Goal: Information Seeking & Learning: Learn about a topic

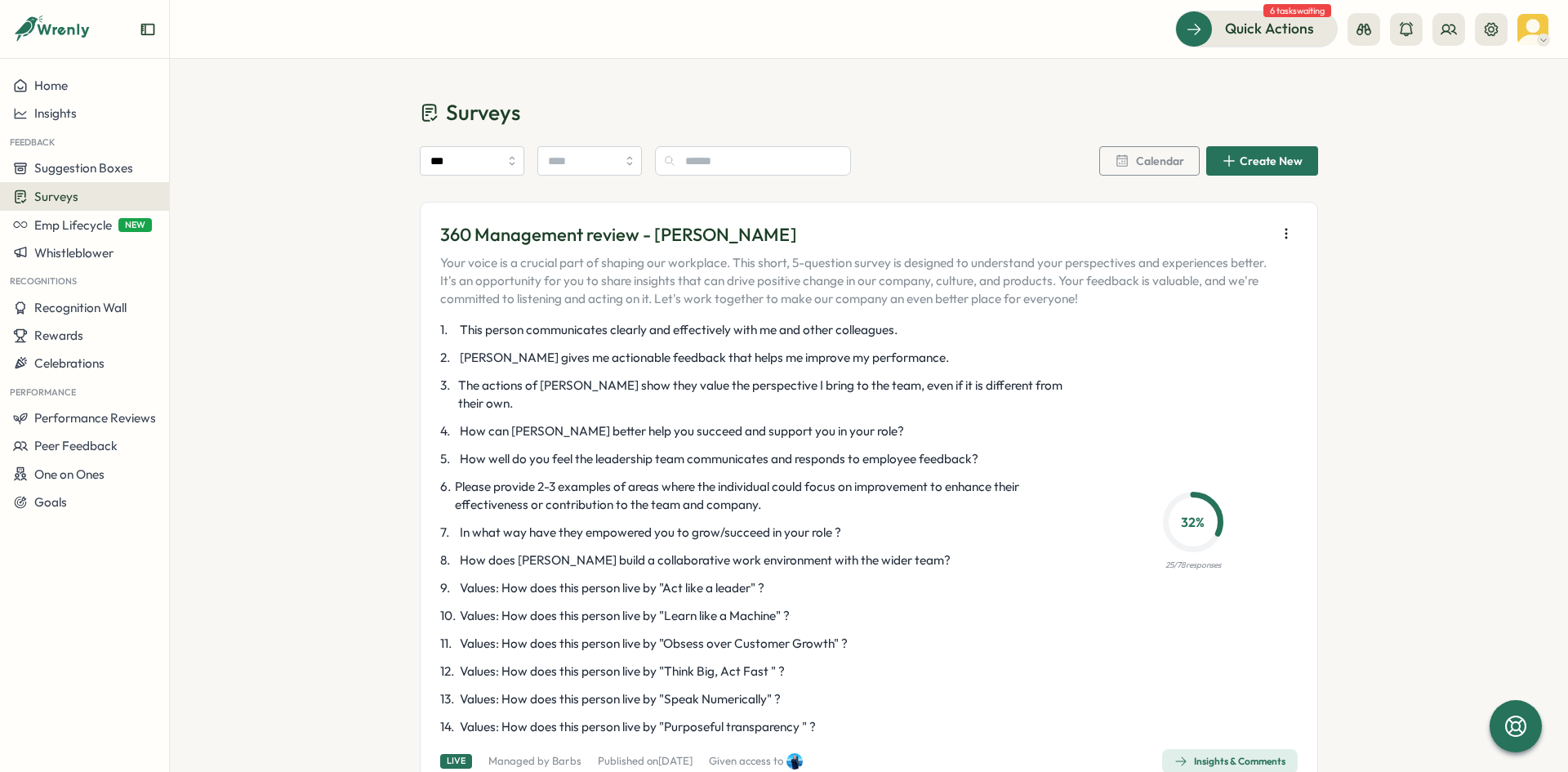
scroll to position [1634, 0]
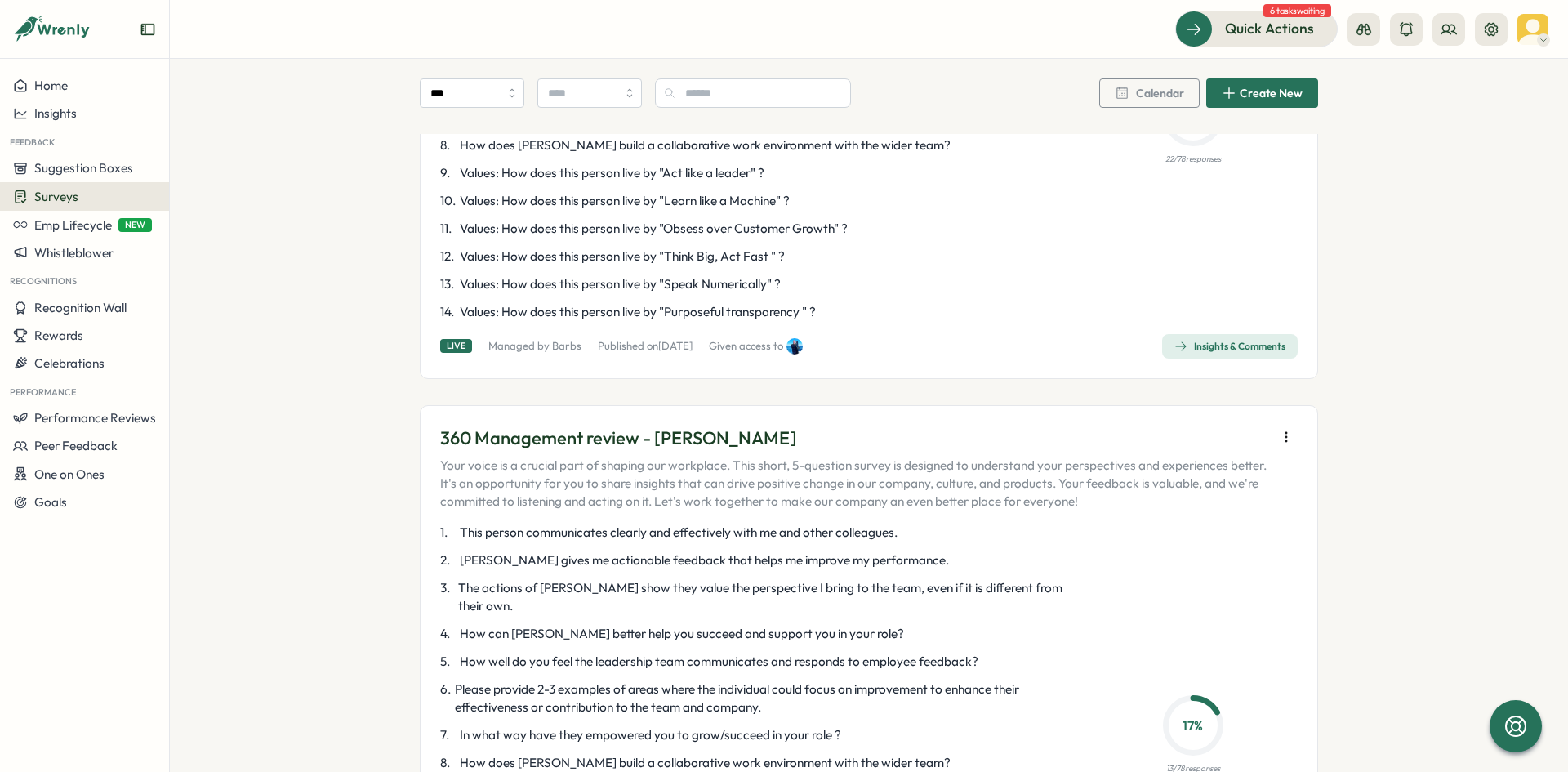
click at [84, 193] on div "Surveys" at bounding box center [85, 196] width 143 height 15
click at [141, 204] on div "Surveys" at bounding box center [85, 196] width 143 height 15
click at [222, 176] on div "Insights" at bounding box center [234, 166] width 135 height 31
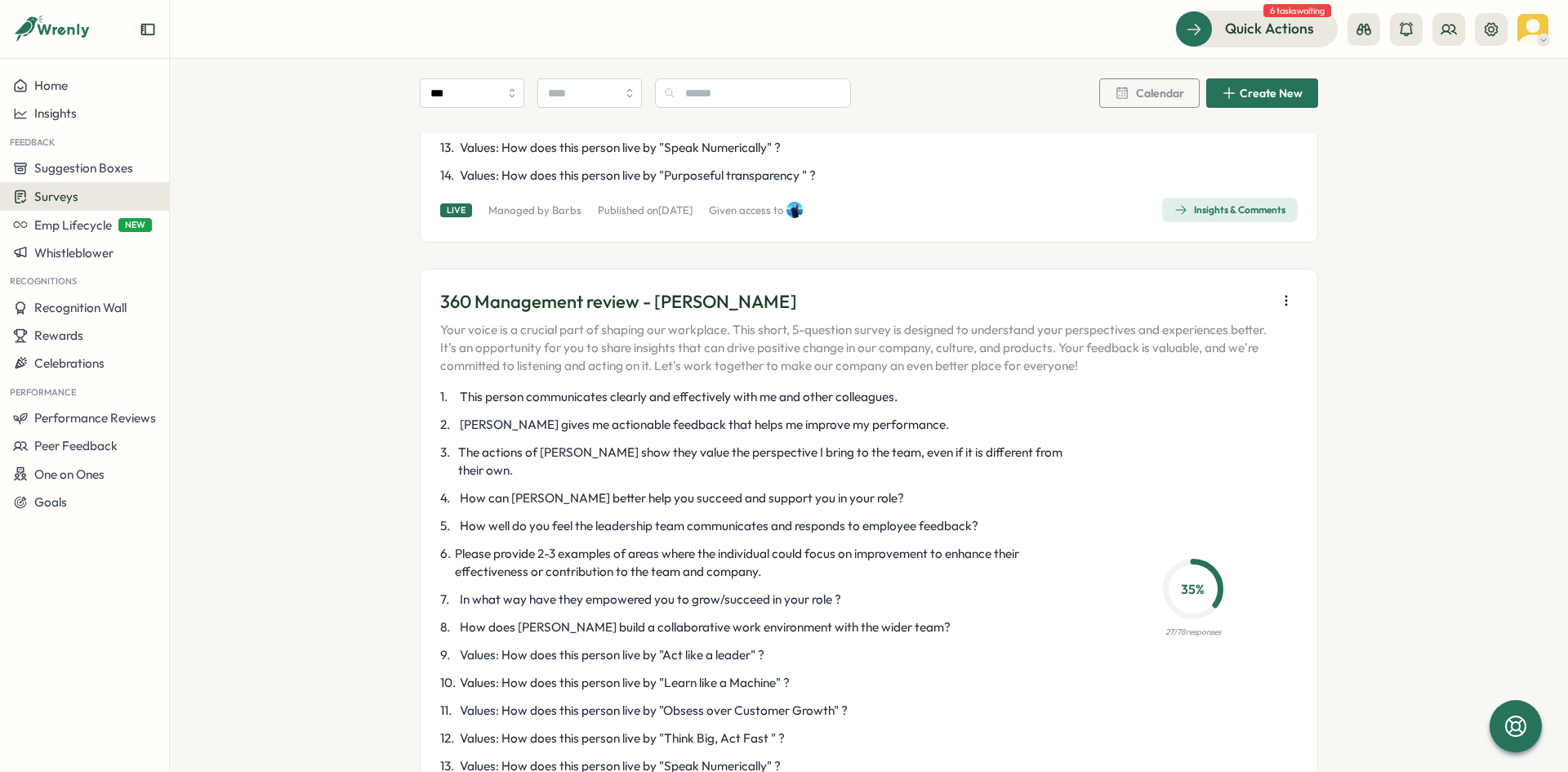
scroll to position [2384, 0]
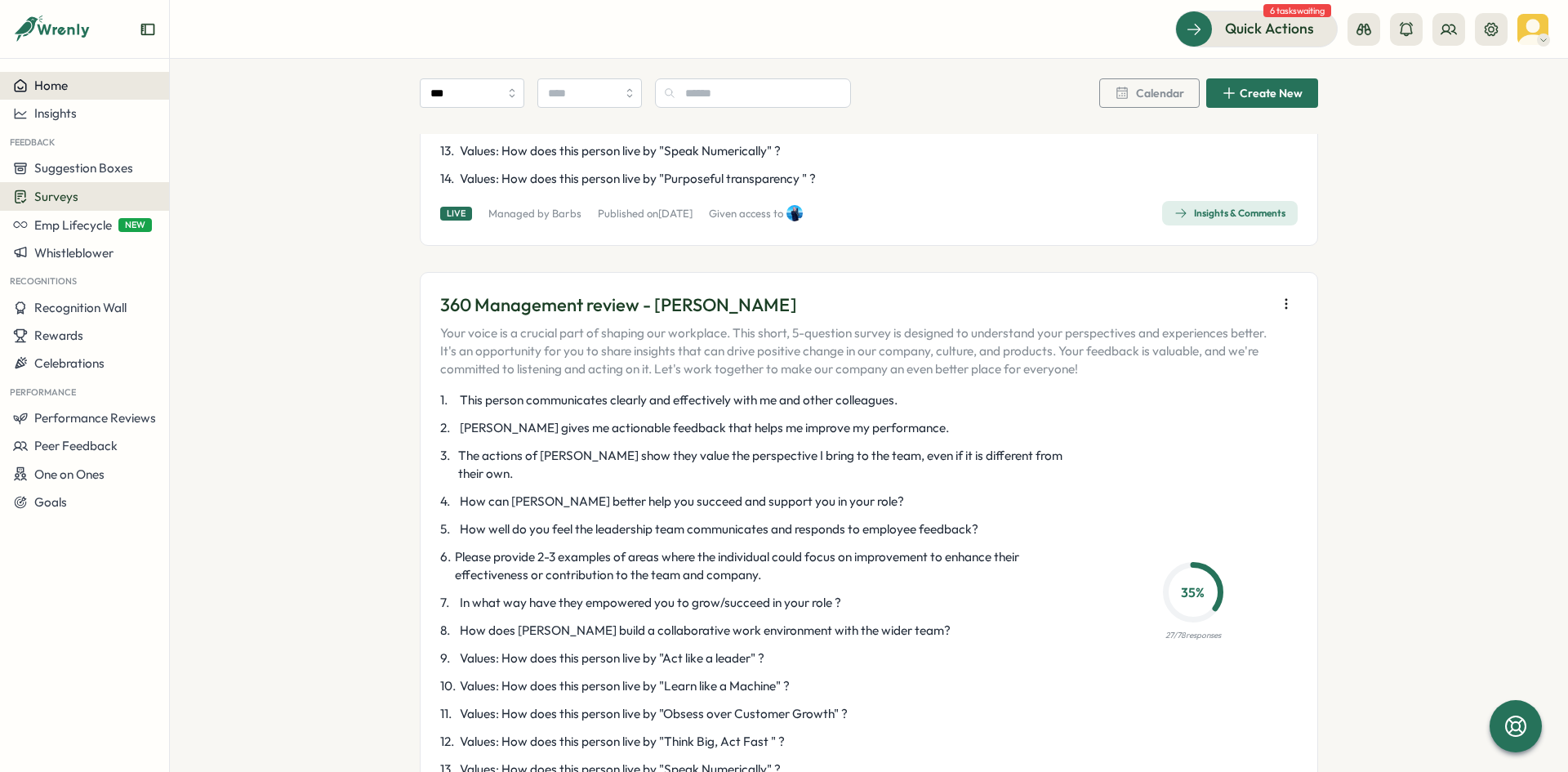
click at [118, 78] on div "Home" at bounding box center [85, 85] width 143 height 14
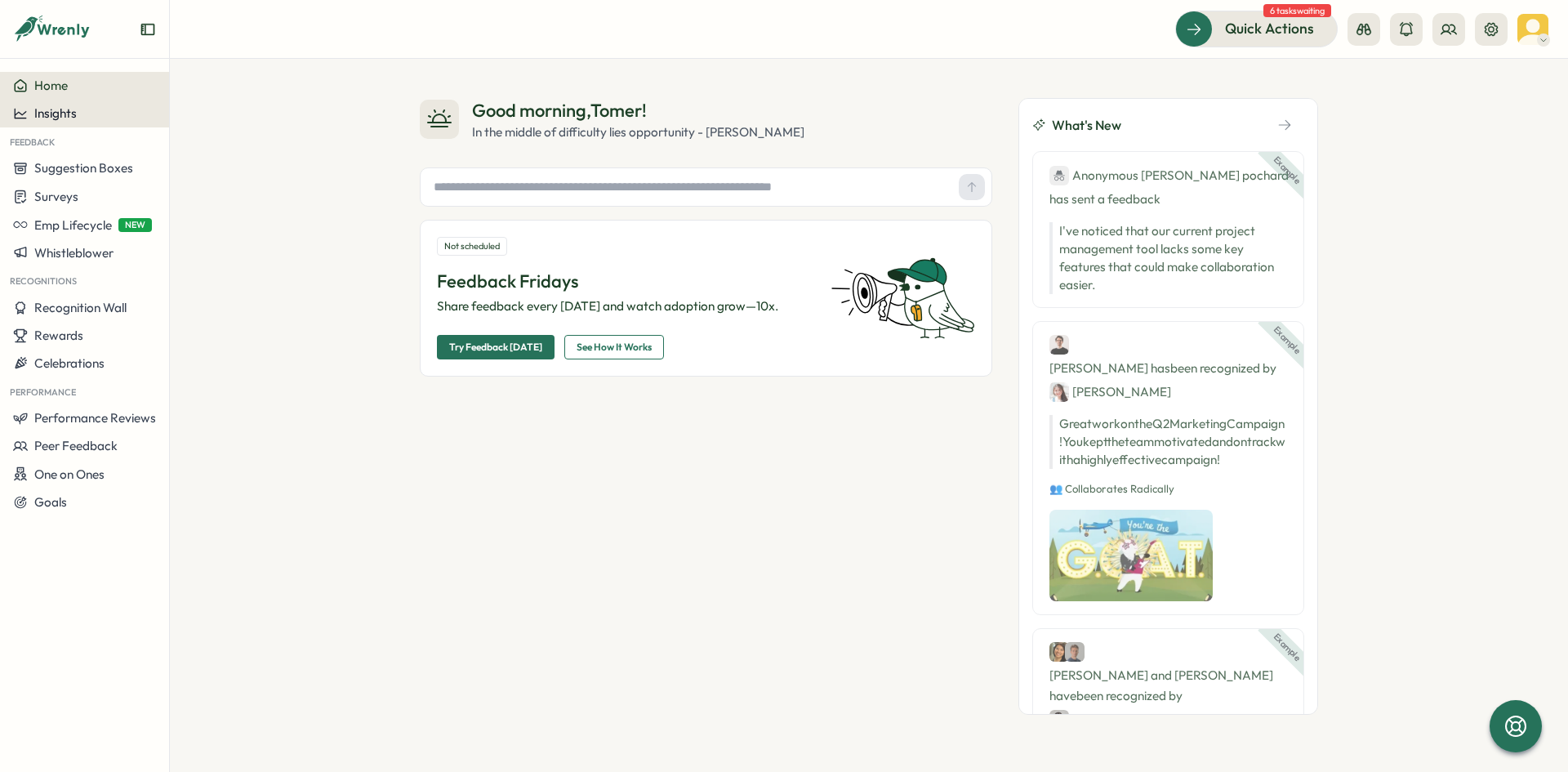
click at [89, 110] on div "Insights" at bounding box center [85, 113] width 143 height 14
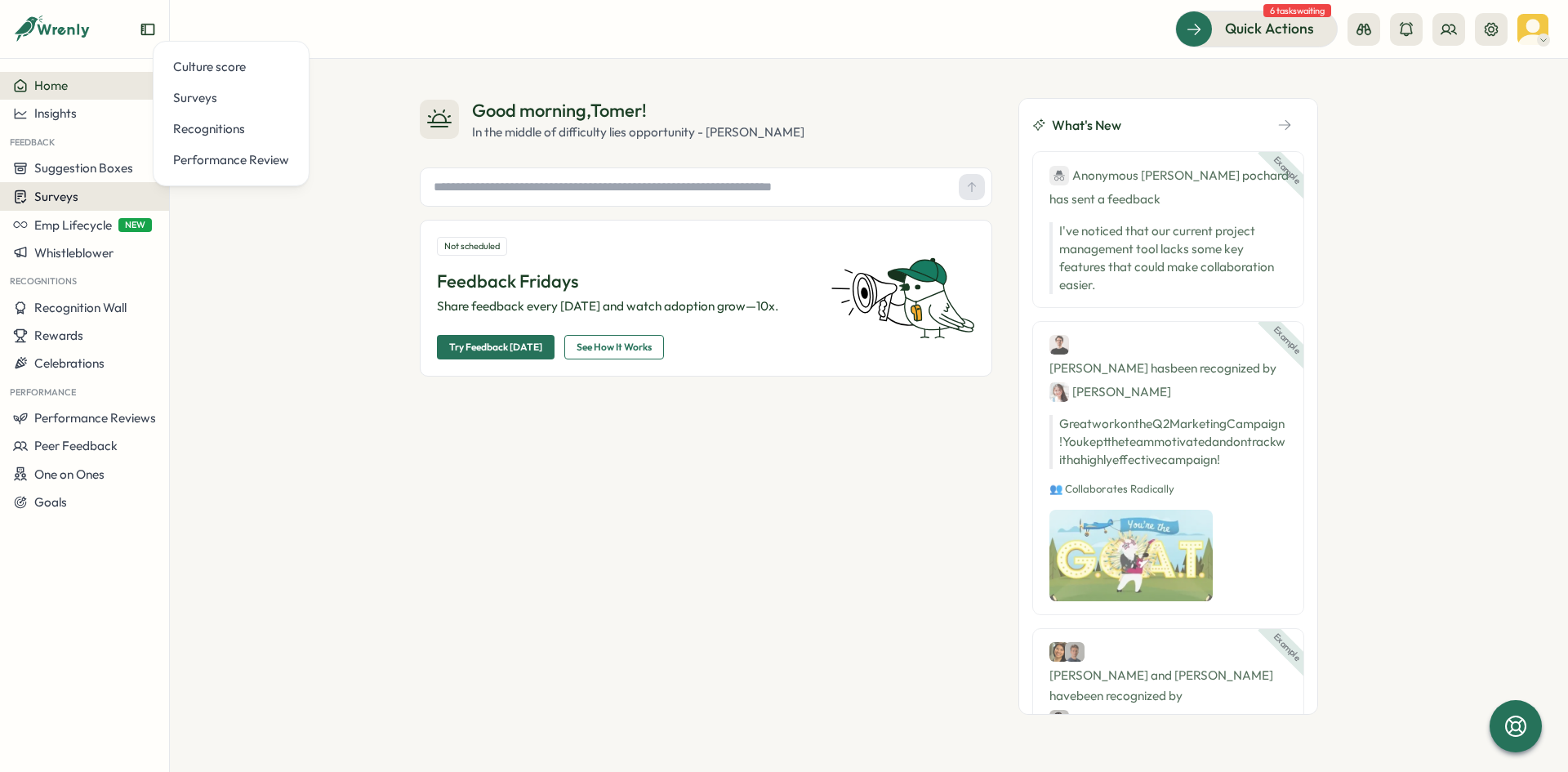
click at [104, 203] on div "Surveys" at bounding box center [85, 196] width 143 height 15
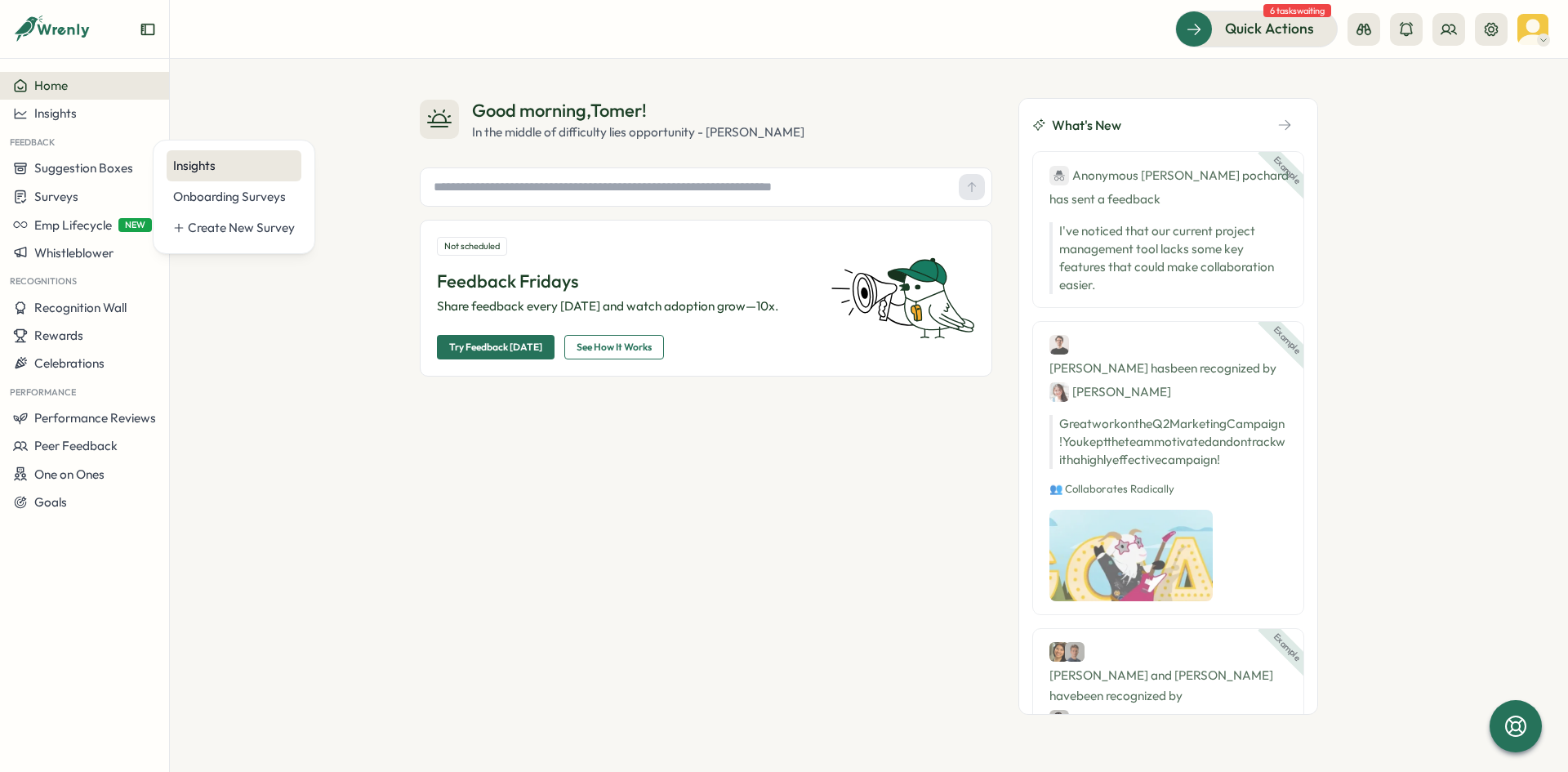
click at [234, 173] on div "Insights" at bounding box center [234, 166] width 121 height 18
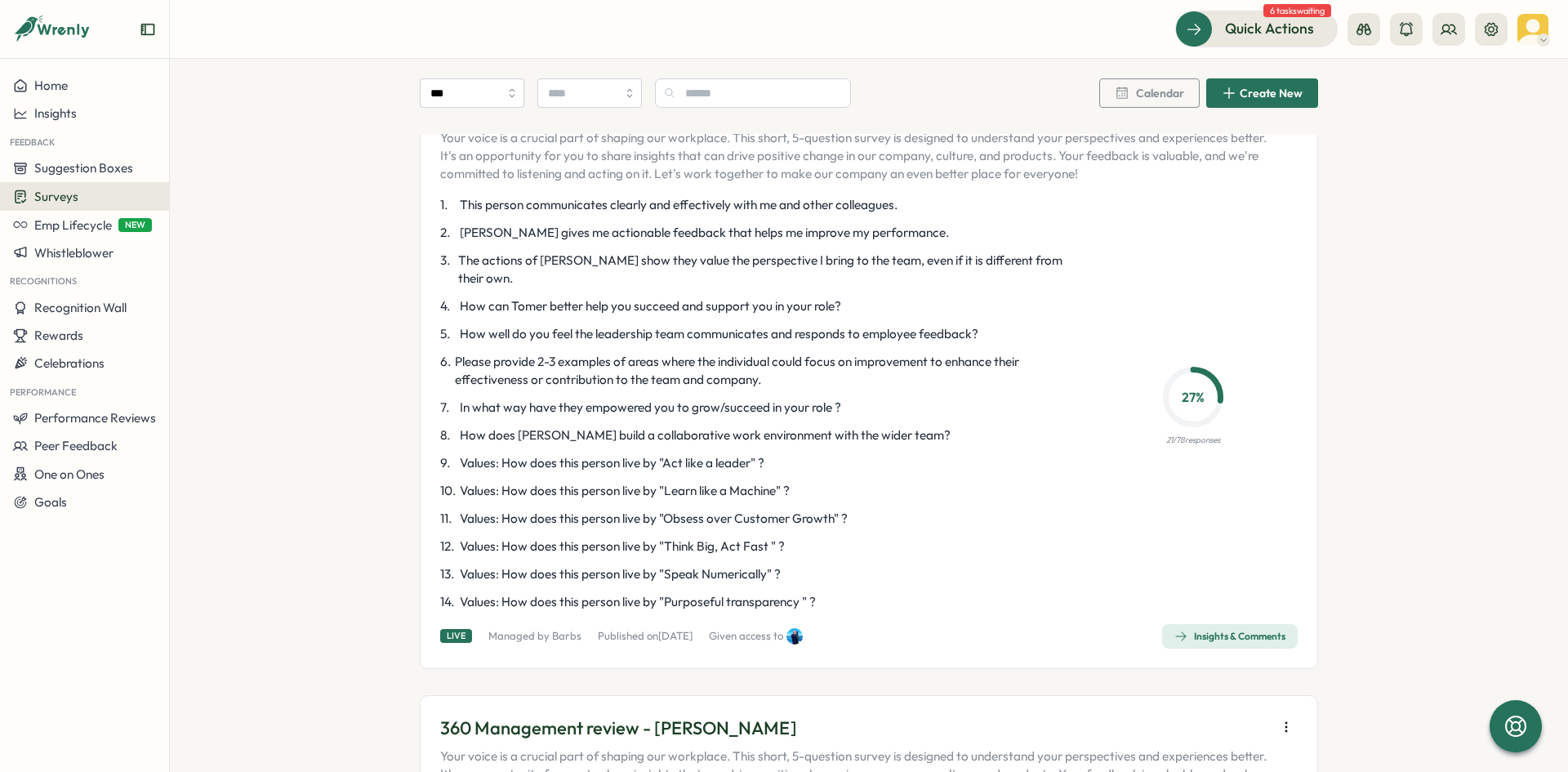
scroll to position [3839, 0]
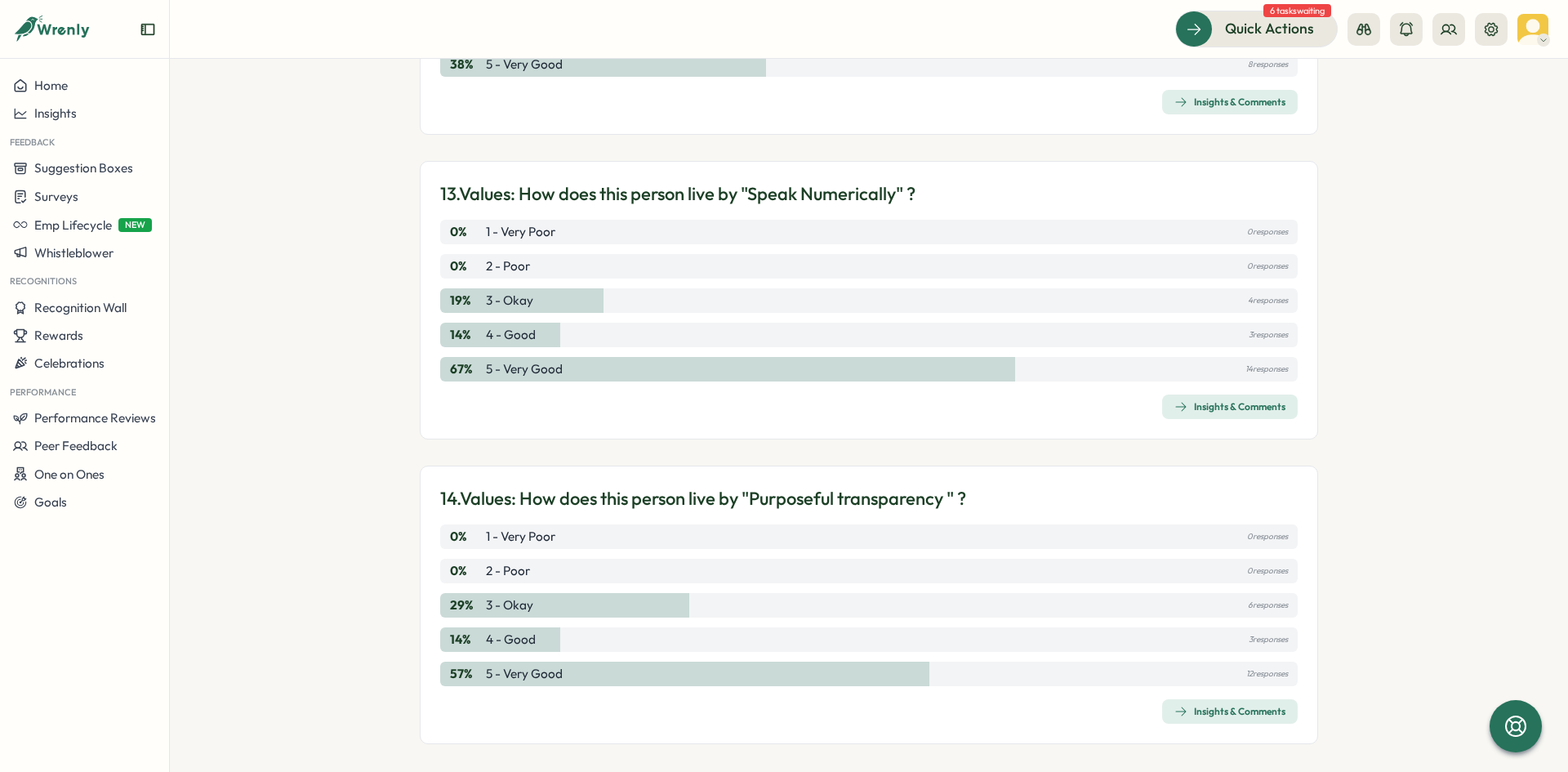
scroll to position [3025, 0]
